Goal: Task Accomplishment & Management: Use online tool/utility

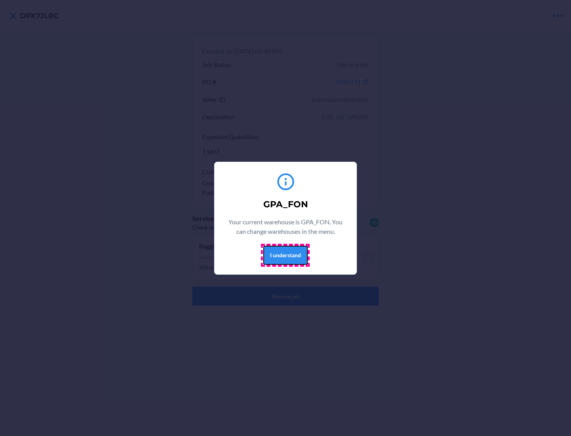
click at [285, 255] on button "I understand" at bounding box center [285, 255] width 44 height 19
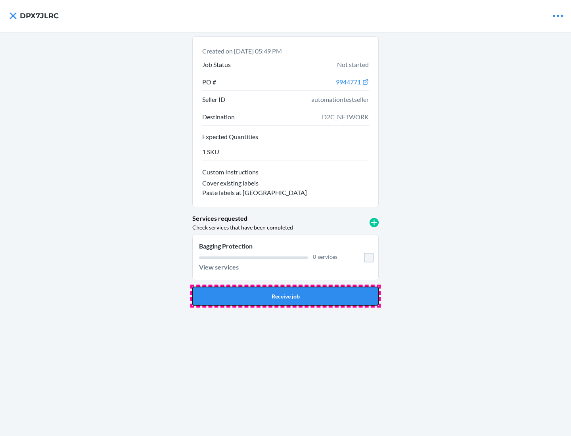
click at [285, 296] on button "Receive job" at bounding box center [285, 296] width 186 height 19
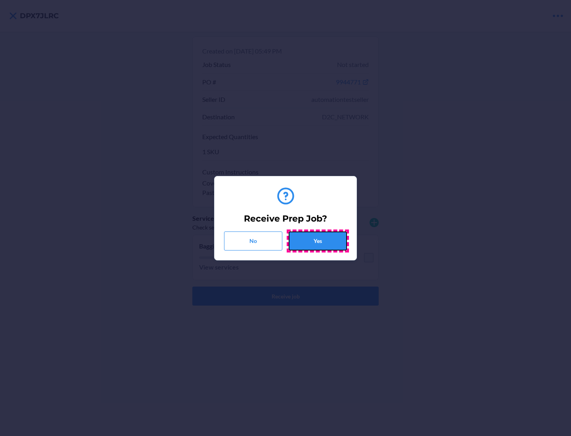
click at [318, 241] on button "Yes" at bounding box center [318, 241] width 58 height 19
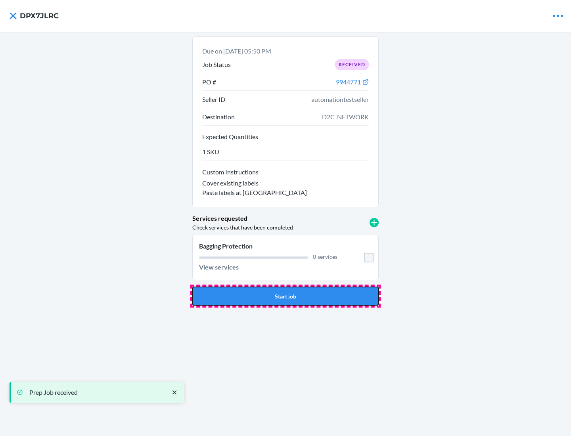
click at [285, 296] on button "Start job" at bounding box center [285, 296] width 186 height 19
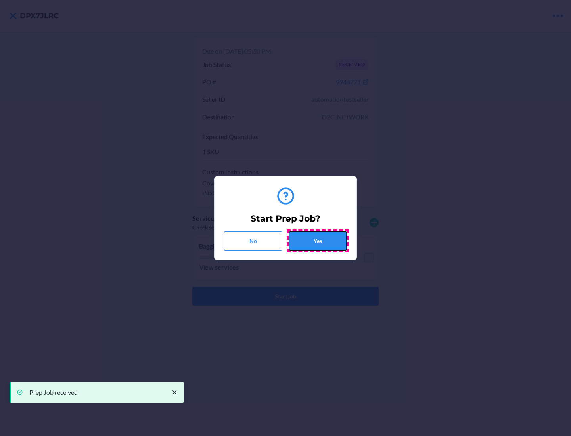
click at [318, 241] on button "Yes" at bounding box center [318, 241] width 58 height 19
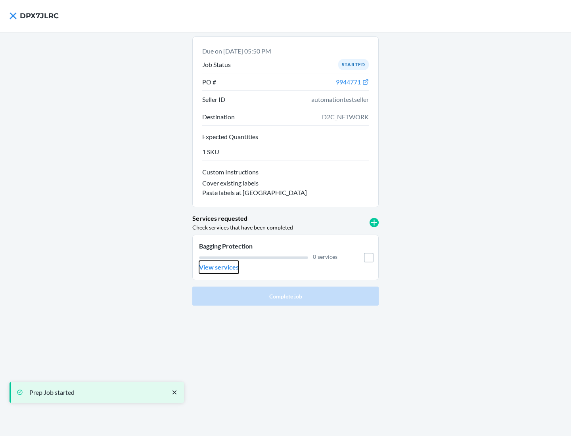
click at [218, 267] on p "View services" at bounding box center [219, 267] width 40 height 10
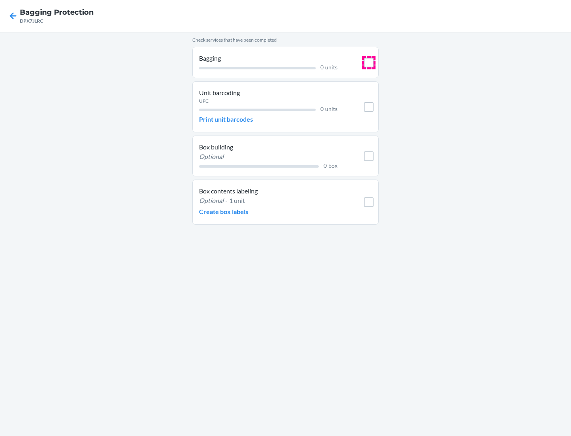
click at [369, 62] on input "checkbox" at bounding box center [369, 63] width 10 height 10
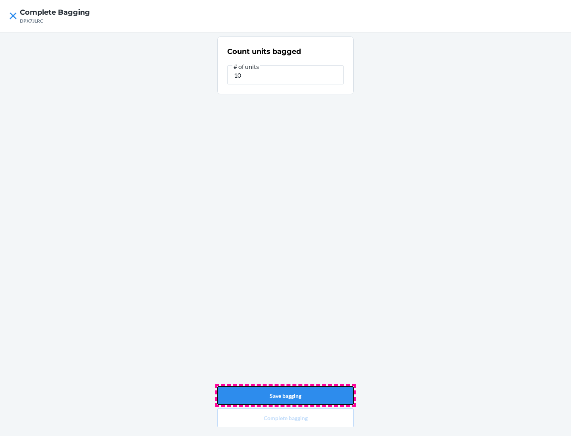
click at [285, 396] on button "Save bagging" at bounding box center [285, 395] width 136 height 19
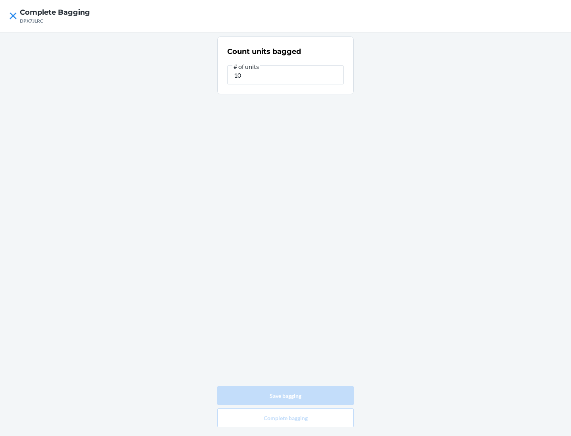
type input "0"
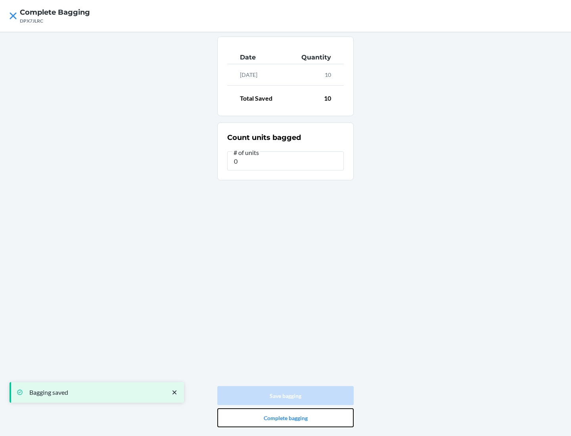
click at [285, 418] on button "Complete bagging" at bounding box center [285, 417] width 136 height 19
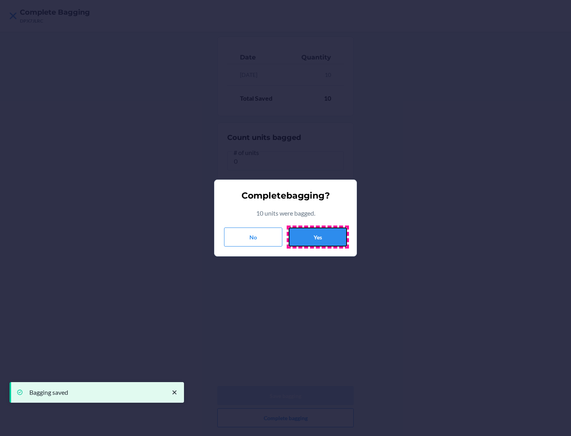
click at [318, 237] on button "Yes" at bounding box center [318, 237] width 58 height 19
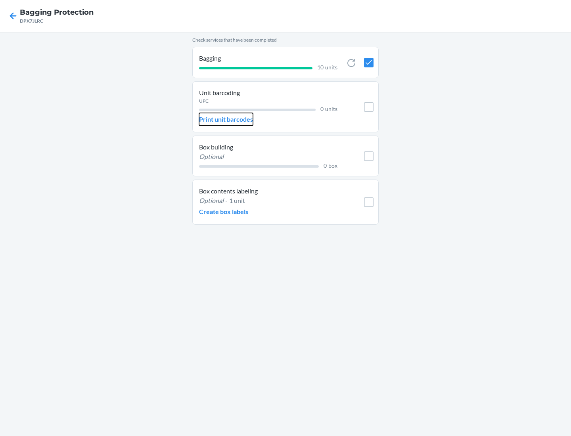
click at [226, 119] on p "Print unit barcodes" at bounding box center [226, 120] width 54 height 10
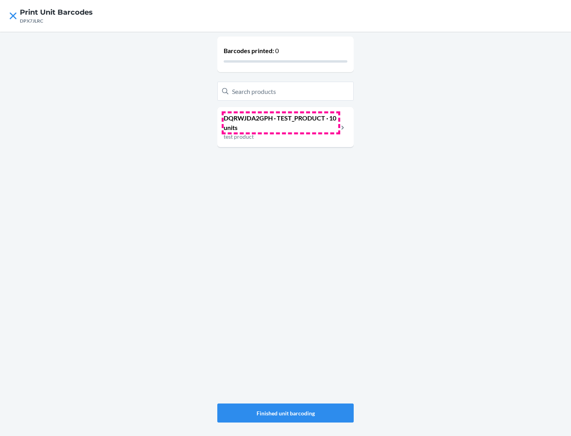
click at [281, 123] on p "DQRWJDA2GPH · TEST_PRODUCT · 10 units" at bounding box center [281, 122] width 115 height 19
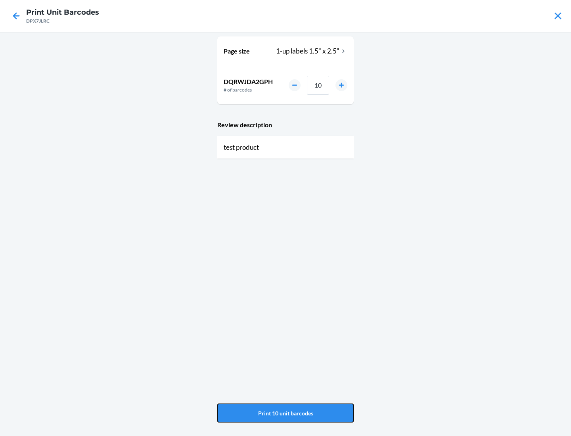
click at [285, 413] on button "Print 10 unit barcodes" at bounding box center [285, 413] width 136 height 19
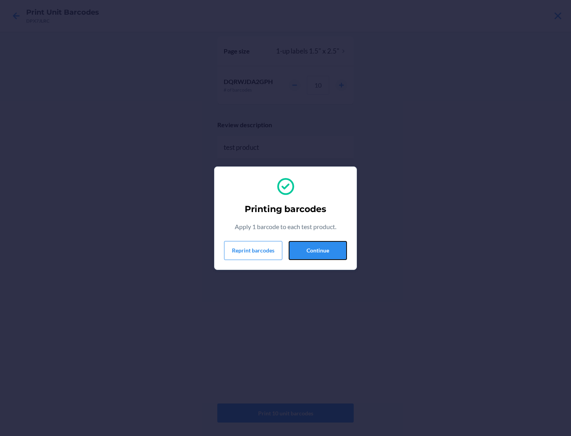
click at [318, 250] on button "Continue" at bounding box center [318, 250] width 58 height 19
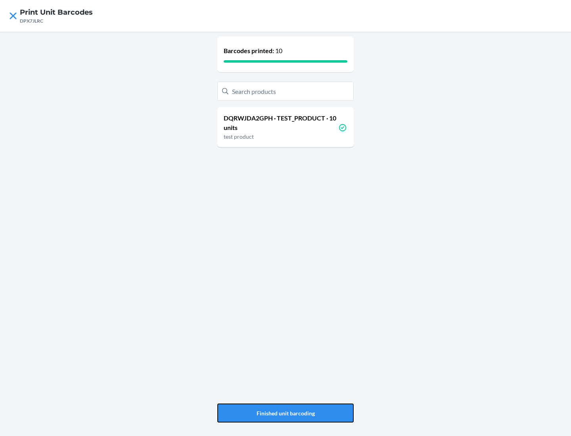
click at [285, 413] on button "Finished unit barcoding" at bounding box center [285, 413] width 136 height 19
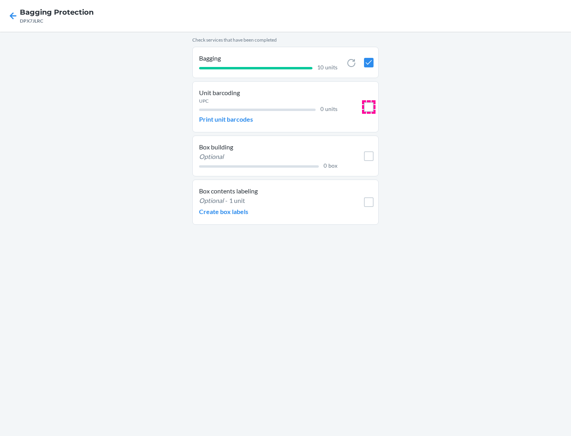
click at [369, 107] on input "checkbox" at bounding box center [369, 107] width 10 height 10
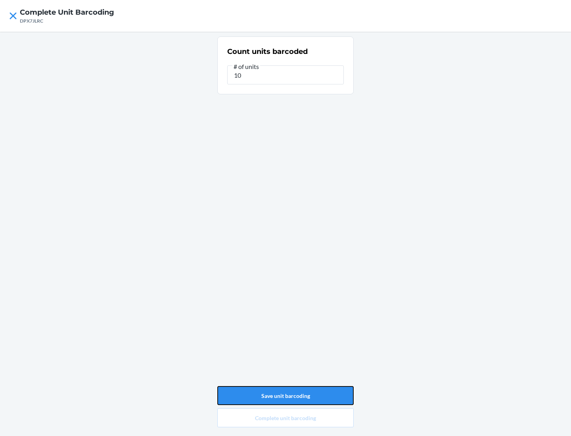
click at [285, 396] on button "Save unit barcoding" at bounding box center [285, 395] width 136 height 19
type input "0"
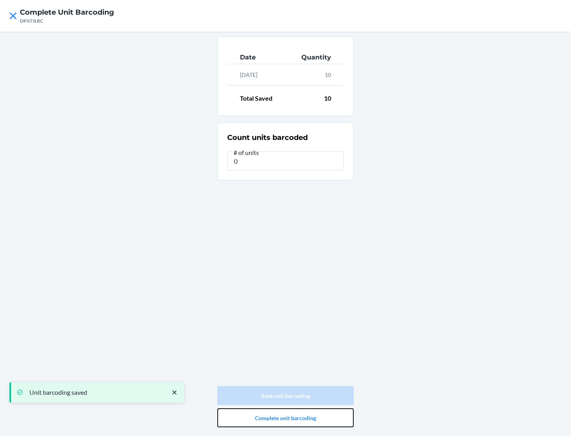
click at [285, 418] on button "Complete unit barcoding" at bounding box center [285, 417] width 136 height 19
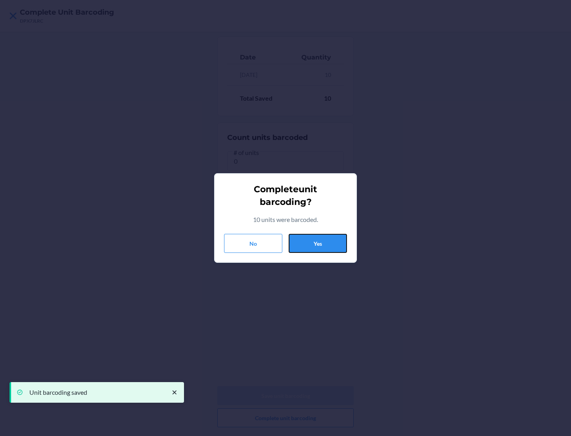
click at [318, 243] on button "Yes" at bounding box center [318, 243] width 58 height 19
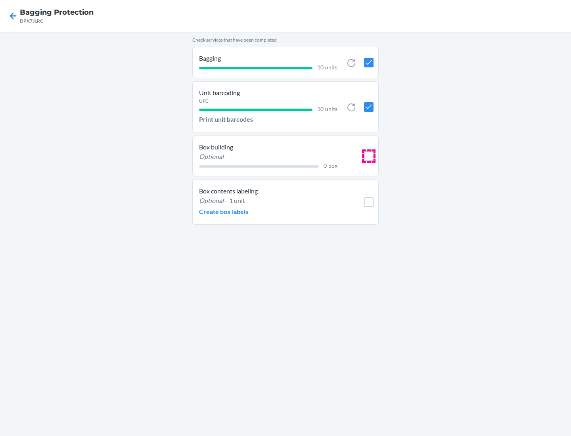
click at [369, 156] on input "checkbox" at bounding box center [369, 156] width 10 height 10
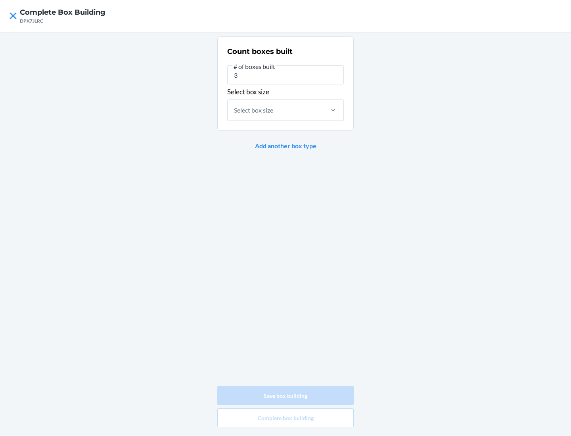
click at [254, 110] on div "Select box size" at bounding box center [253, 110] width 39 height 10
click at [235, 110] on input "Select box size" at bounding box center [234, 110] width 1 height 10
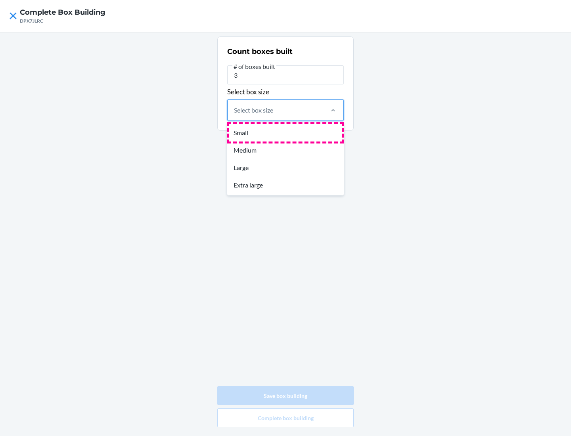
click at [285, 132] on div "Small" at bounding box center [285, 132] width 113 height 17
click at [235, 115] on input "option Small focused, 1 of 4. 4 results available. Use Up and Down to choose op…" at bounding box center [234, 110] width 1 height 10
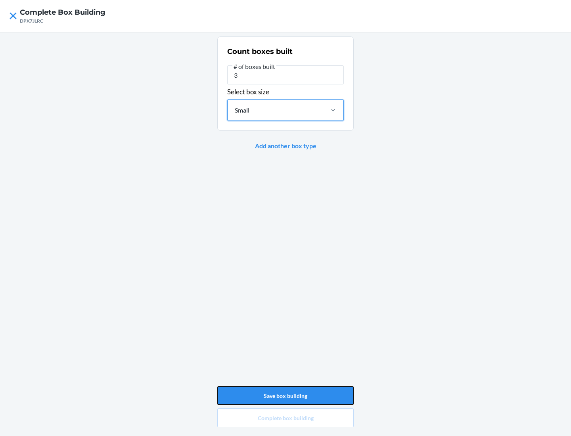
click at [285, 396] on button "Save box building" at bounding box center [285, 395] width 136 height 19
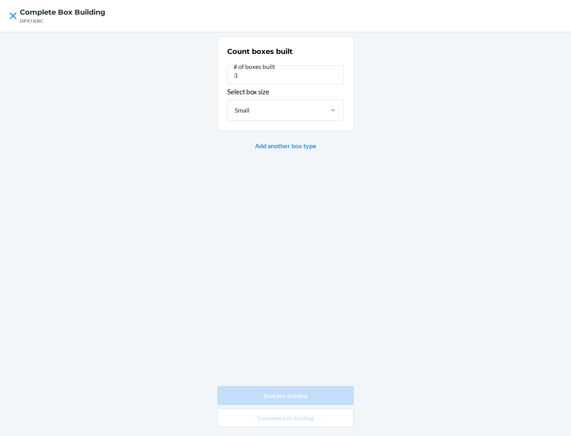
type input "0"
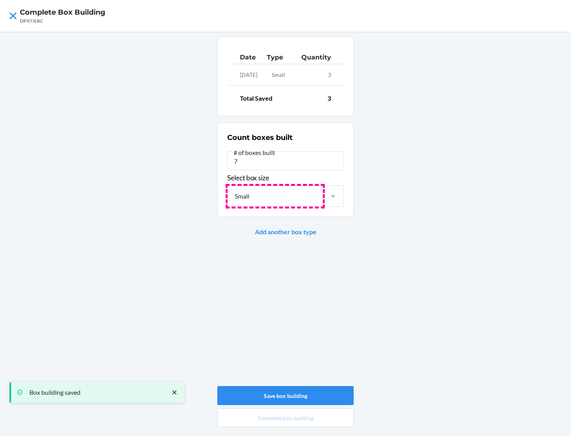
click at [275, 196] on div "Small" at bounding box center [275, 196] width 95 height 21
click at [235, 196] on input "Small" at bounding box center [234, 197] width 1 height 10
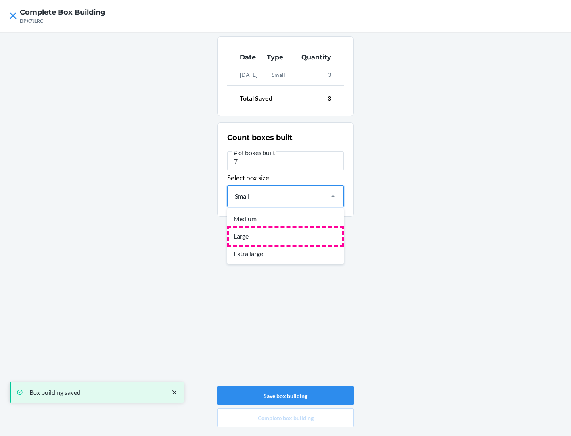
click at [285, 236] on div "Large" at bounding box center [285, 236] width 113 height 17
click at [235, 201] on input "option Small, selected. option Medium focused, 1 of 3. 3 results available. Use…" at bounding box center [234, 197] width 1 height 10
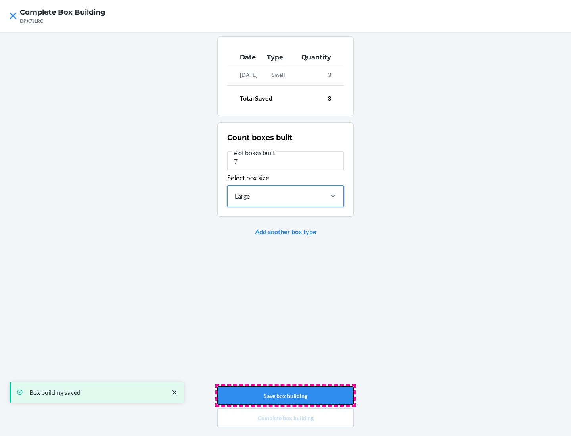
click at [285, 396] on button "Save box building" at bounding box center [285, 395] width 136 height 19
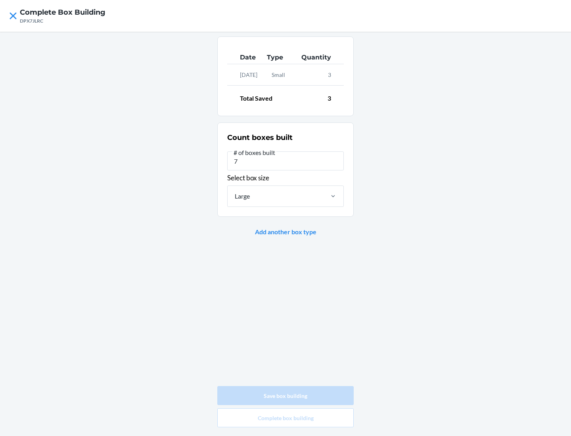
type input "0"
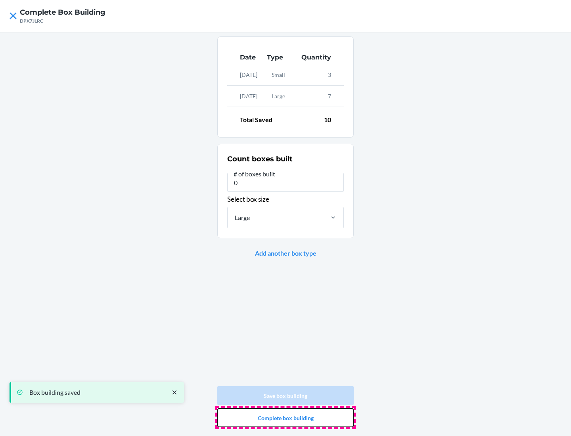
click at [285, 418] on button "Complete box building" at bounding box center [285, 417] width 136 height 19
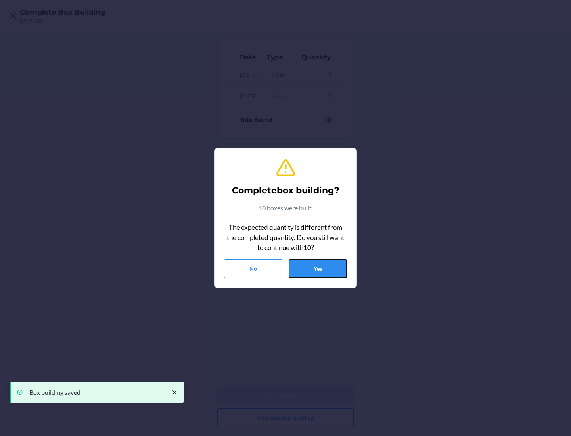
click at [318, 268] on button "Yes" at bounding box center [318, 268] width 58 height 19
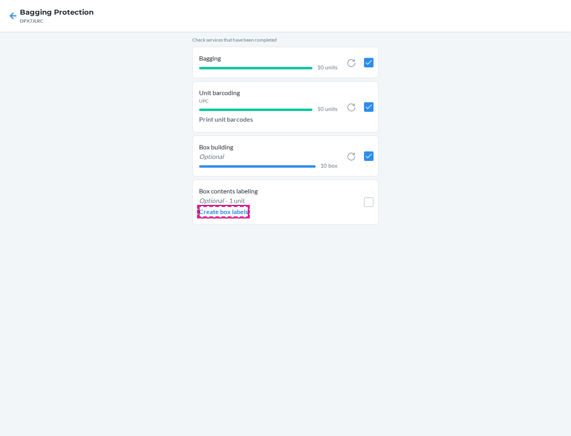
click at [223, 212] on p "Create box labels" at bounding box center [223, 212] width 49 height 10
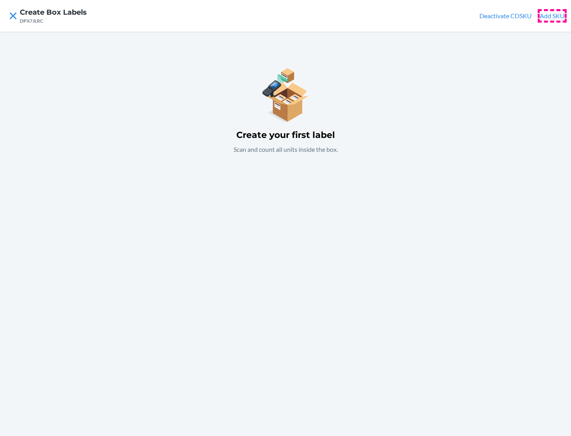
click at [552, 16] on button "Add SKU" at bounding box center [552, 16] width 25 height 10
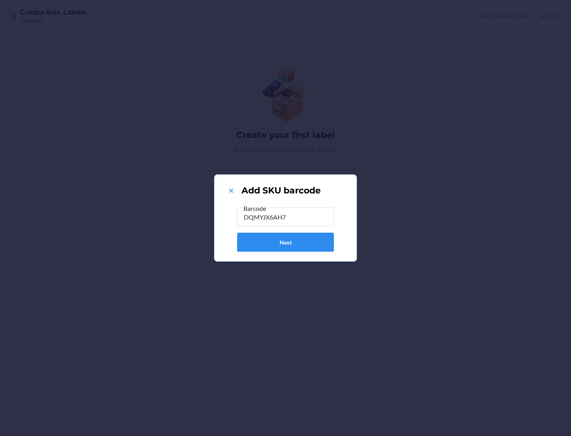
type input "DQMYJX6AH7T"
click at [285, 242] on button "Next" at bounding box center [285, 242] width 97 height 19
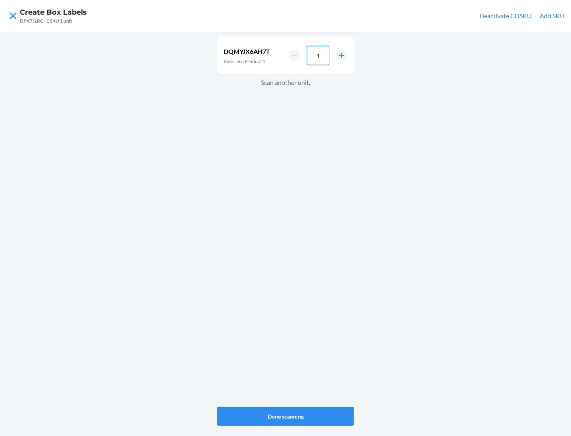
type input "10"
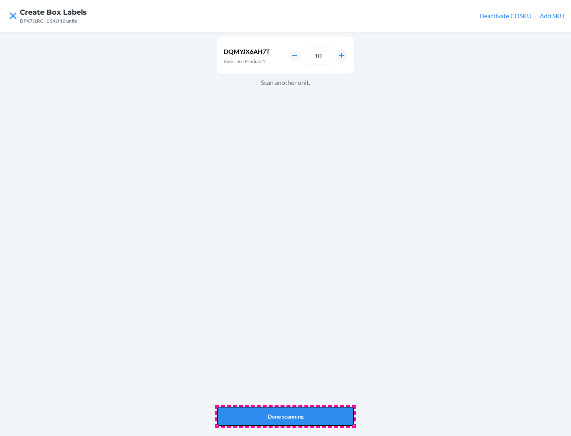
click at [285, 416] on button "Done scanning" at bounding box center [285, 416] width 136 height 19
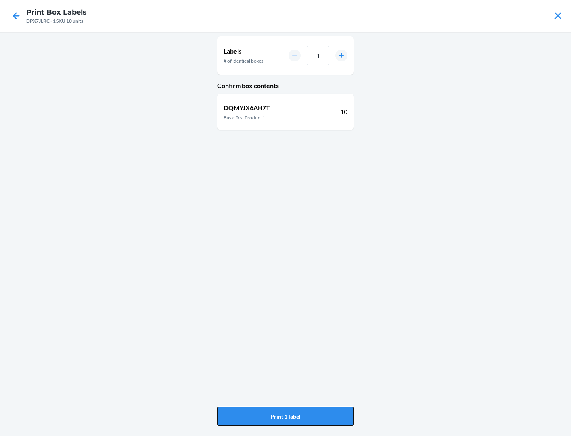
click at [285, 416] on button "Print 1 label" at bounding box center [285, 416] width 136 height 19
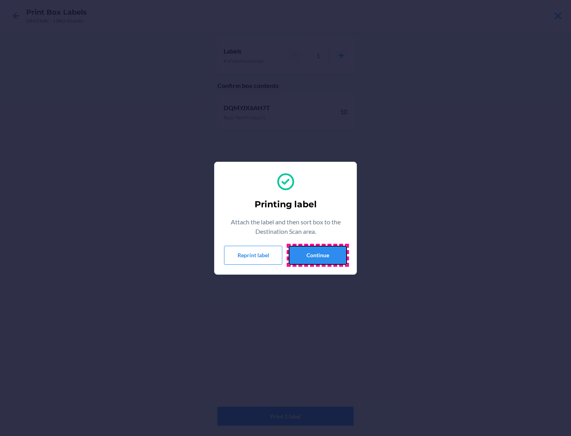
click at [318, 255] on button "Continue" at bounding box center [318, 255] width 58 height 19
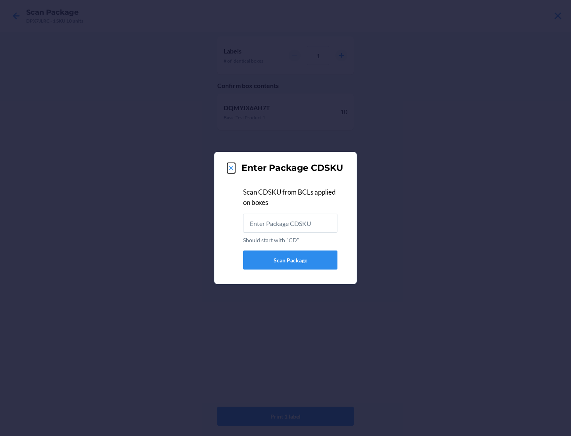
click at [231, 168] on icon at bounding box center [231, 168] width 4 height 4
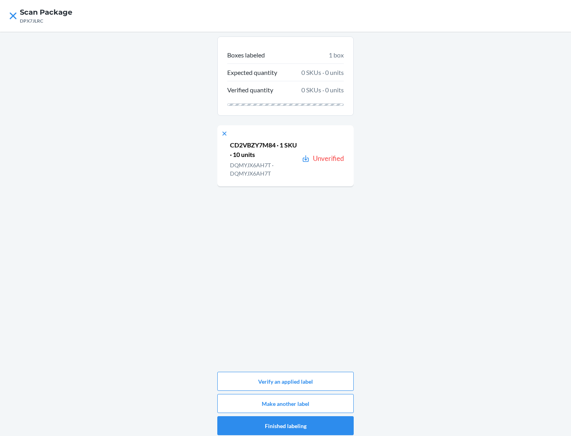
scroll to position [4, 0]
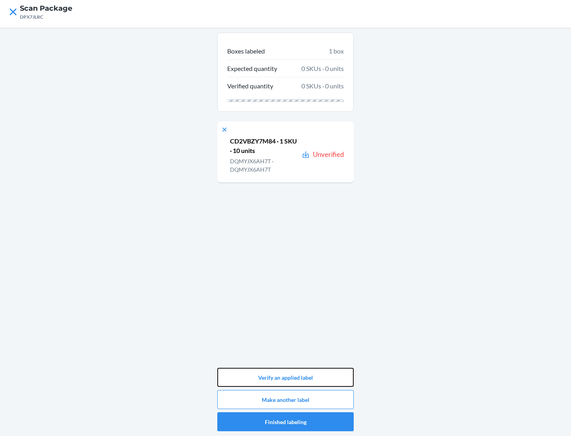
click at [285, 377] on button "Verify an applied label" at bounding box center [285, 377] width 136 height 19
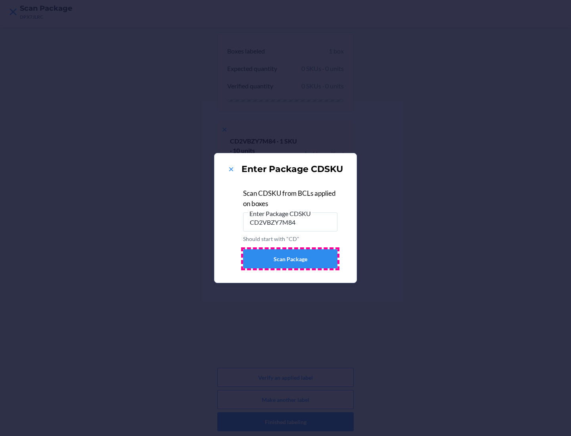
type input "CD2VBZY7M84"
click at [290, 259] on button "Scan Package" at bounding box center [290, 258] width 94 height 19
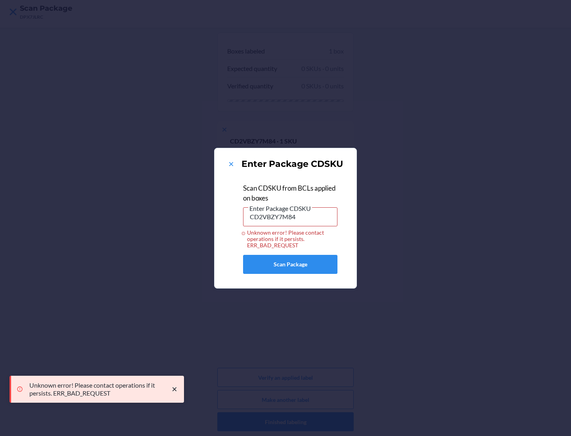
click at [285, 422] on div "Enter Package CDSKU Scan CDSKU from BCLs applied on boxes Enter Package CDSKU C…" at bounding box center [285, 218] width 571 height 436
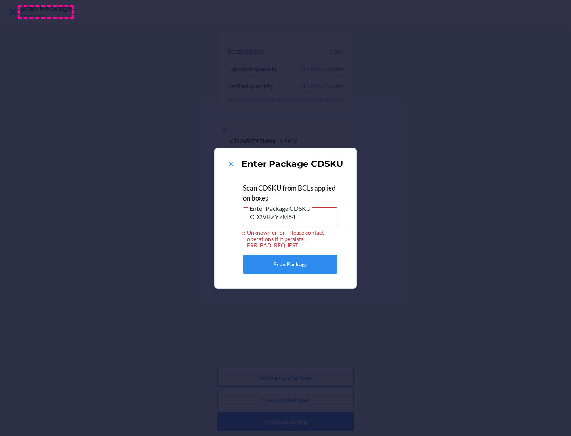
scroll to position [0, 0]
click at [46, 12] on div "Enter Package CDSKU Scan CDSKU from BCLs applied on boxes Enter Package CDSKU C…" at bounding box center [285, 218] width 571 height 436
